Goal: Information Seeking & Learning: Learn about a topic

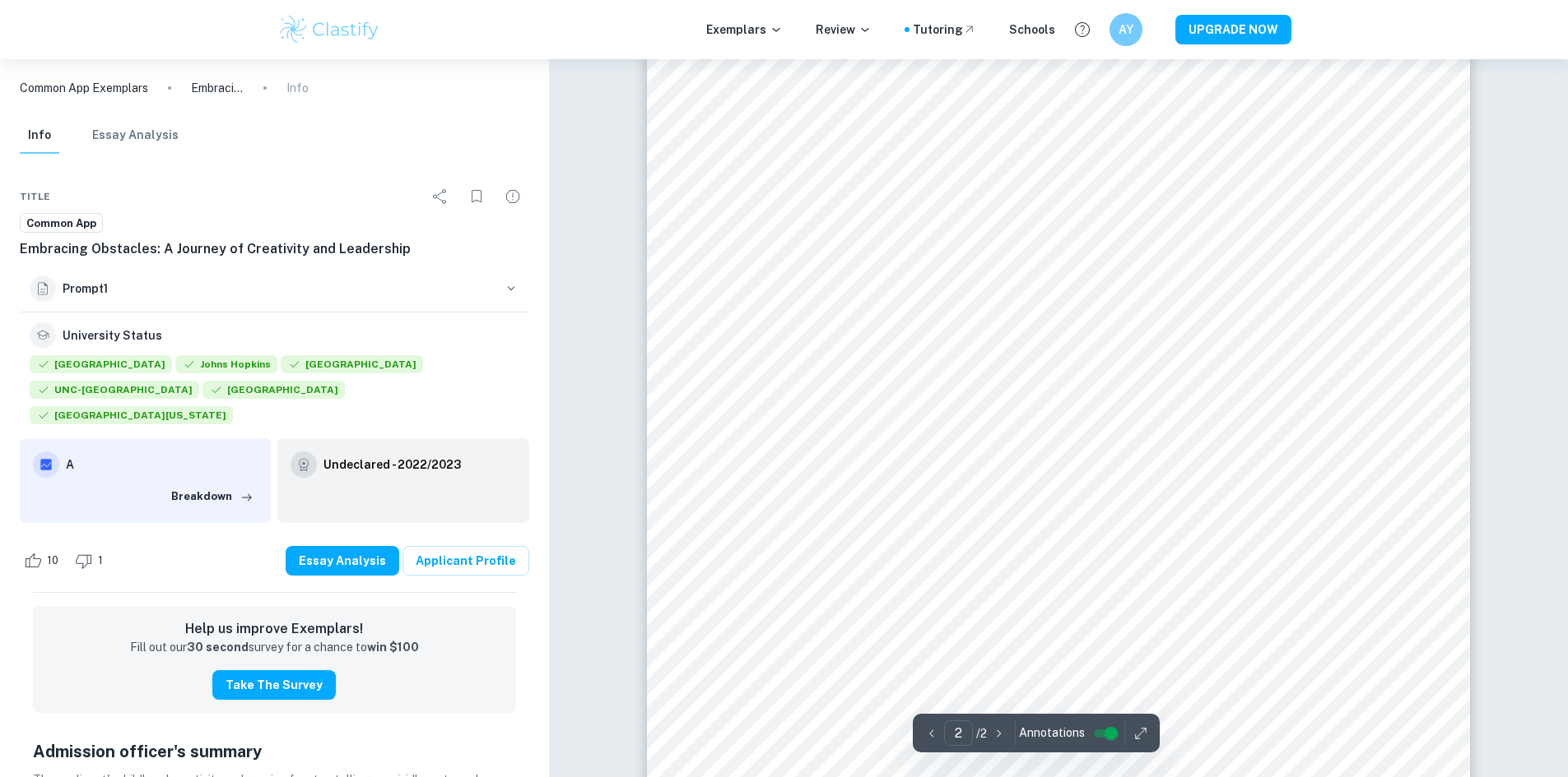
scroll to position [1407, 0]
